Goal: Task Accomplishment & Management: Manage account settings

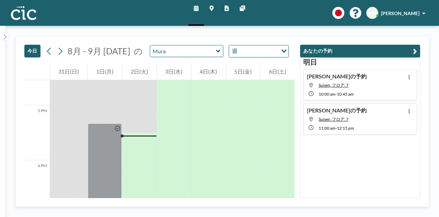
scroll to position [947, 0]
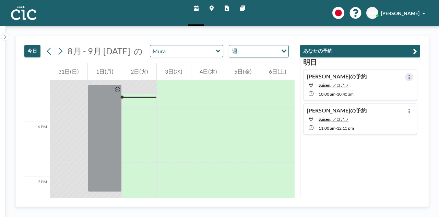
click at [408, 78] on icon at bounding box center [409, 77] width 3 height 4
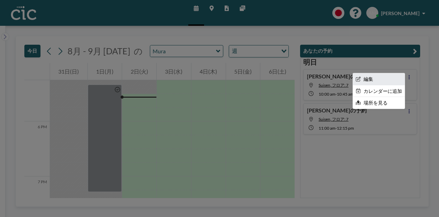
click at [371, 82] on li "編集" at bounding box center [379, 79] width 52 height 12
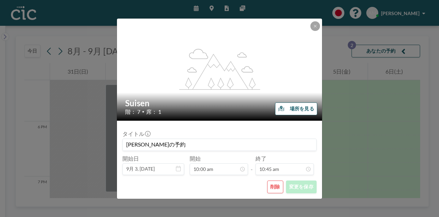
click at [279, 188] on button "削除" at bounding box center [275, 186] width 16 height 13
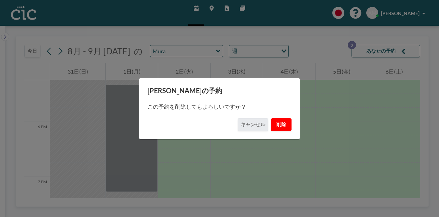
click at [281, 123] on button "削除" at bounding box center [281, 124] width 21 height 13
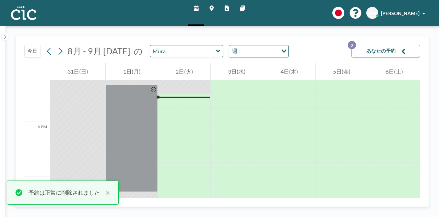
click at [407, 53] on button "あなたの予約 2" at bounding box center [386, 51] width 69 height 13
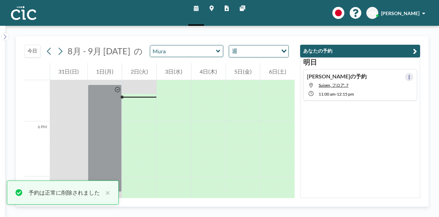
click at [409, 74] on button at bounding box center [409, 77] width 8 height 8
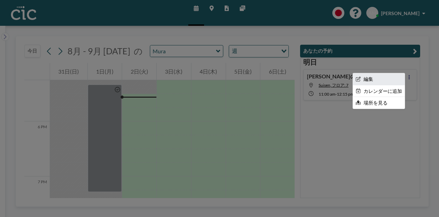
click at [378, 74] on li "編集" at bounding box center [379, 79] width 52 height 12
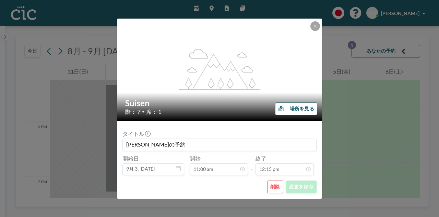
scroll to position [599, 0]
click at [273, 186] on button "削除" at bounding box center [275, 186] width 16 height 13
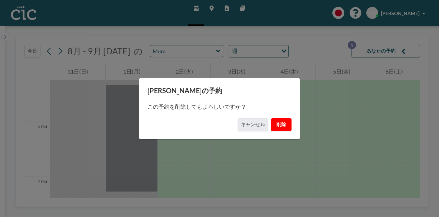
click at [284, 122] on button "削除" at bounding box center [281, 124] width 21 height 13
